Goal: Task Accomplishment & Management: Manage account settings

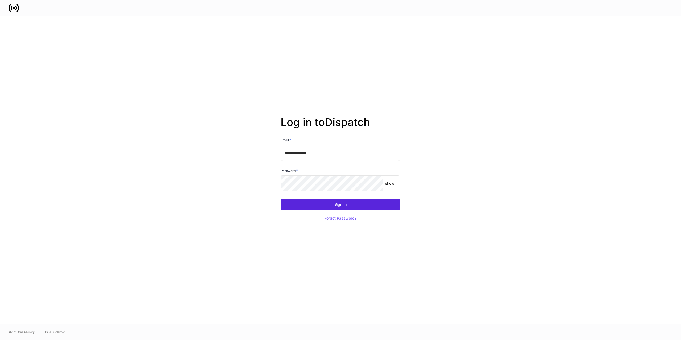
click at [376, 184] on keeper-lock "Open Keeper Popup" at bounding box center [376, 183] width 6 height 6
click at [323, 202] on button "Sign In" at bounding box center [341, 205] width 120 height 12
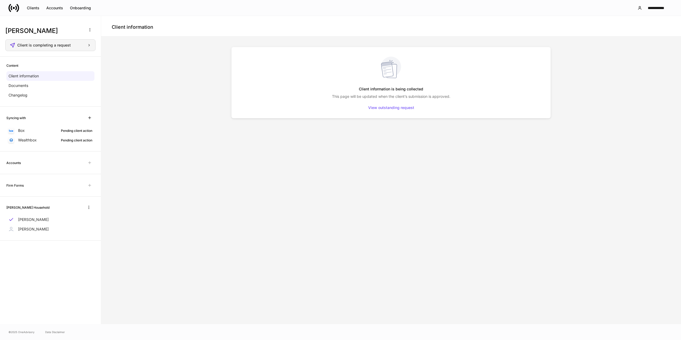
click at [44, 47] on span "Client is completing a request" at bounding box center [43, 45] width 53 height 4
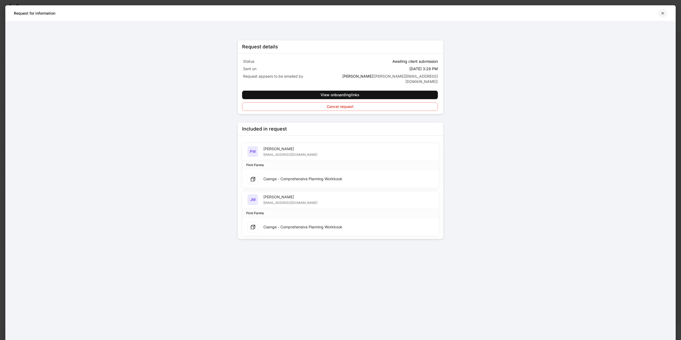
click at [664, 12] on icon "button" at bounding box center [663, 13] width 4 height 4
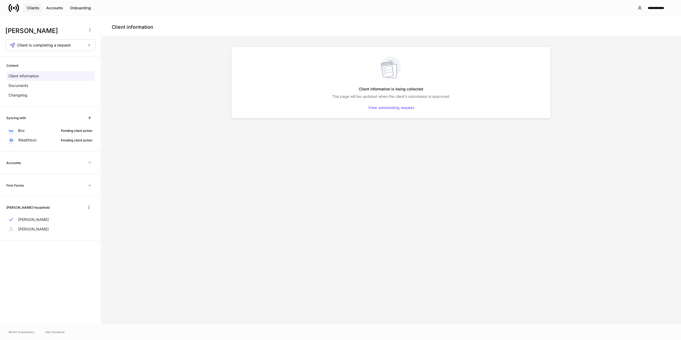
click at [39, 9] on div "Clients" at bounding box center [33, 8] width 13 height 4
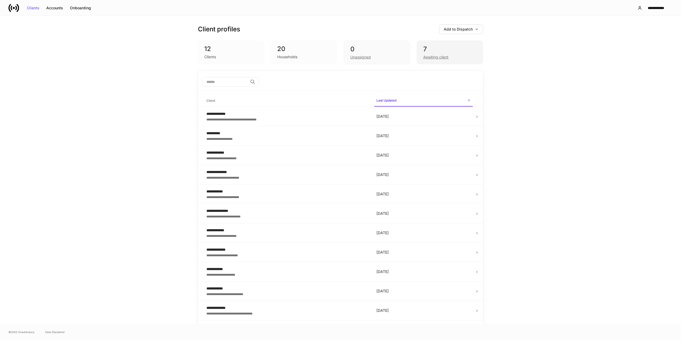
click at [427, 58] on div "Awaiting client" at bounding box center [435, 57] width 25 height 5
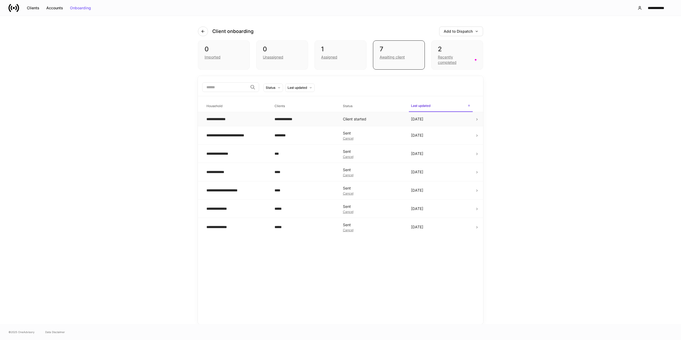
click at [378, 119] on td "Client started" at bounding box center [373, 119] width 68 height 14
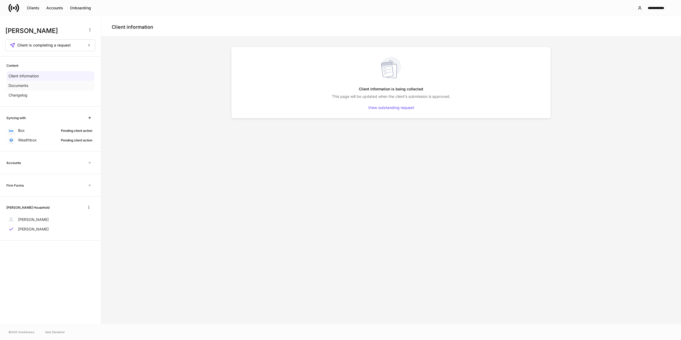
click at [18, 84] on p "Documents" at bounding box center [19, 85] width 20 height 5
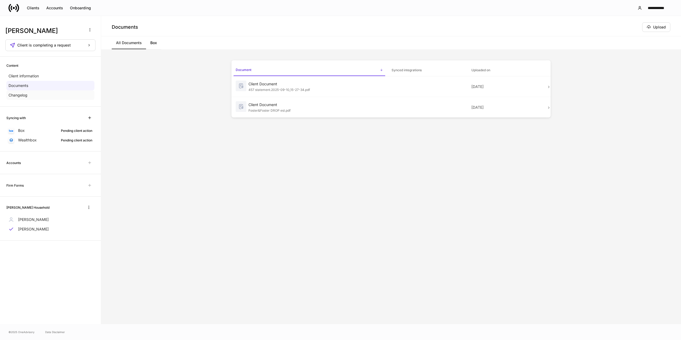
click at [16, 99] on div "Changelog" at bounding box center [50, 95] width 88 height 10
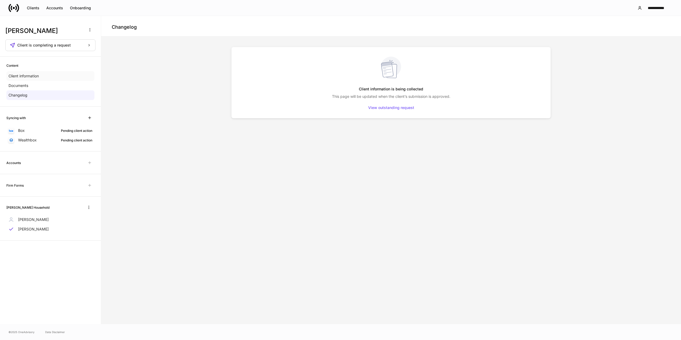
click at [28, 74] on p "Client information" at bounding box center [24, 75] width 30 height 5
click at [59, 46] on span "Client is completing a request" at bounding box center [43, 45] width 53 height 4
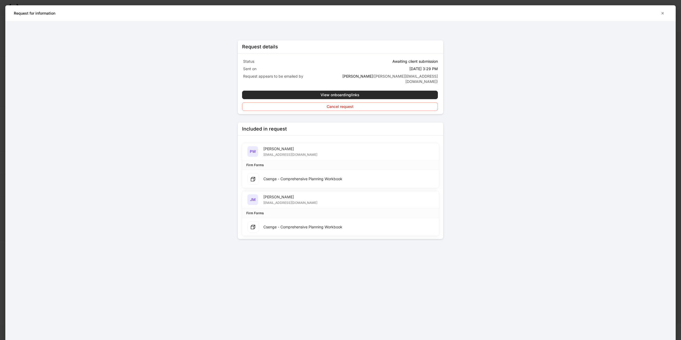
click at [364, 91] on button "View onboarding links" at bounding box center [340, 95] width 196 height 9
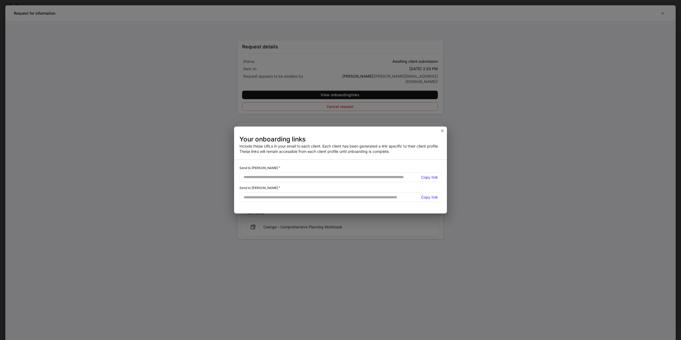
click at [431, 176] on h5 "Copy link" at bounding box center [429, 177] width 17 height 5
click at [444, 131] on icon "button" at bounding box center [443, 131] width 4 height 4
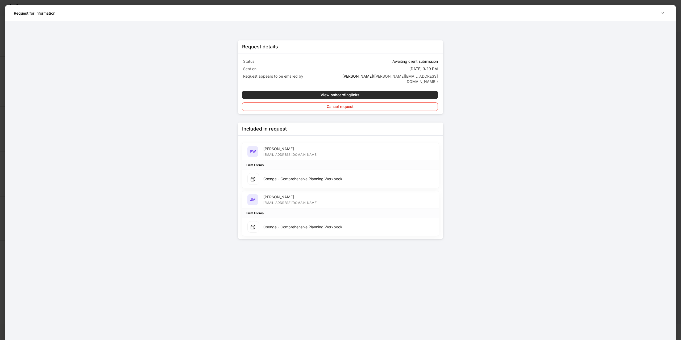
click at [349, 93] on div "View onboarding links" at bounding box center [340, 95] width 39 height 4
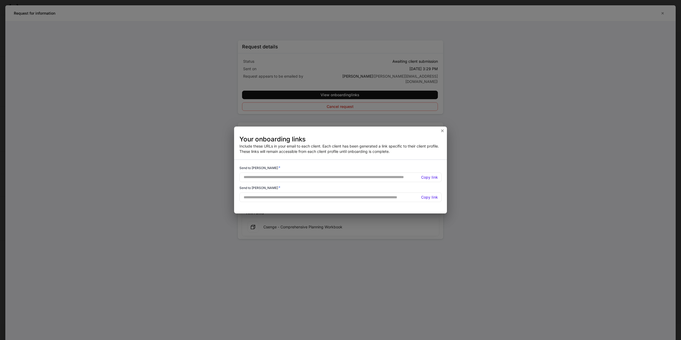
click at [428, 197] on h5 "Copy link" at bounding box center [429, 197] width 17 height 5
click at [444, 131] on icon "button" at bounding box center [443, 131] width 4 height 4
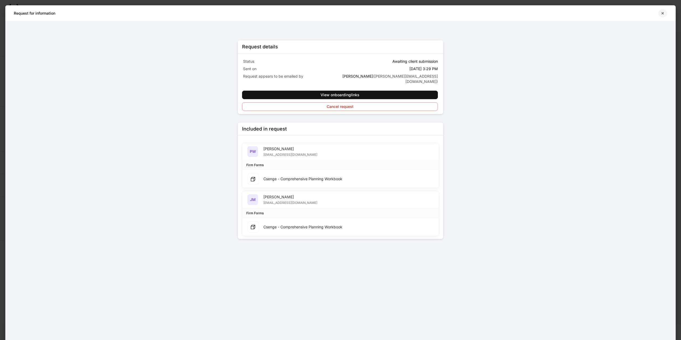
click at [664, 14] on icon "button" at bounding box center [663, 13] width 2 height 2
